Goal: Find specific page/section: Find specific page/section

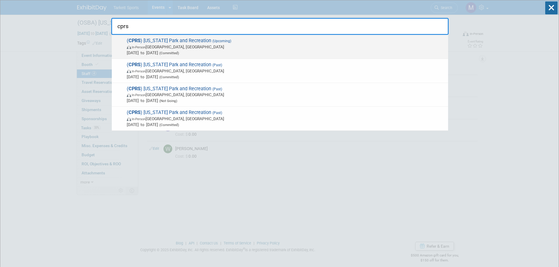
type input "cprs"
click at [179, 52] on span "(Committed)" at bounding box center [168, 53] width 21 height 4
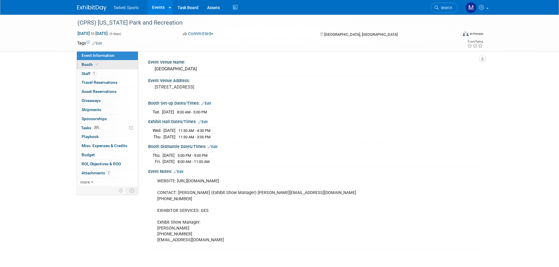
click at [87, 62] on link "Booth" at bounding box center [107, 64] width 61 height 9
select select "FieldTurf, [GEOGRAPHIC_DATA]"
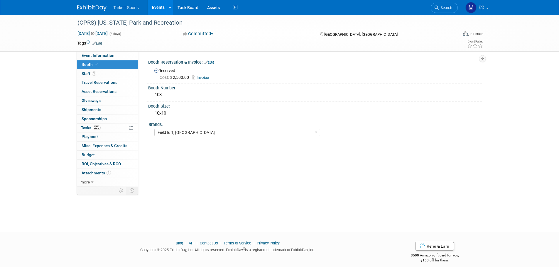
click at [205, 76] on link "Invoice" at bounding box center [202, 77] width 20 height 4
